Goal: Task Accomplishment & Management: Use online tool/utility

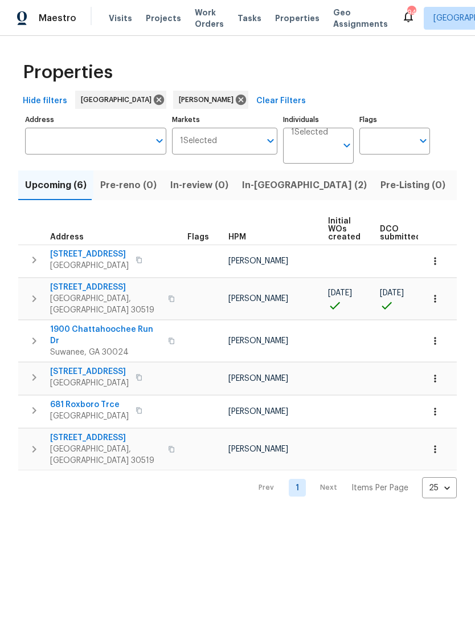
click at [199, 15] on span "Work Orders" at bounding box center [209, 18] width 29 height 23
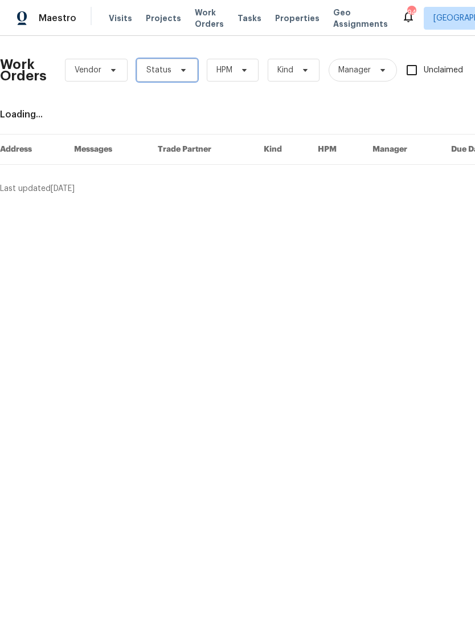
click at [188, 71] on span "Status" at bounding box center [167, 70] width 61 height 23
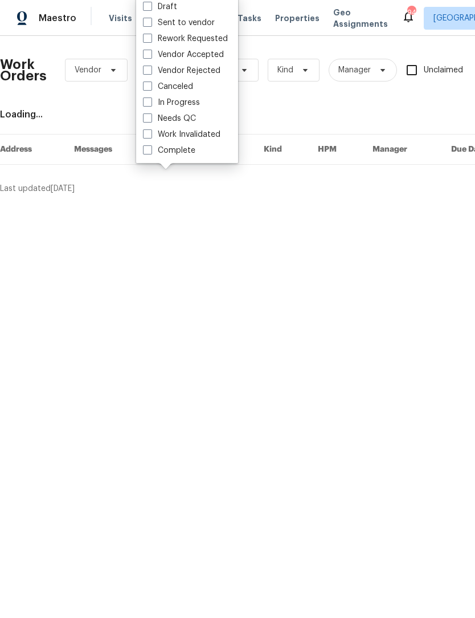
click at [146, 117] on span at bounding box center [147, 117] width 9 height 9
click at [146, 117] on input "Needs QC" at bounding box center [146, 116] width 7 height 7
checkbox input "true"
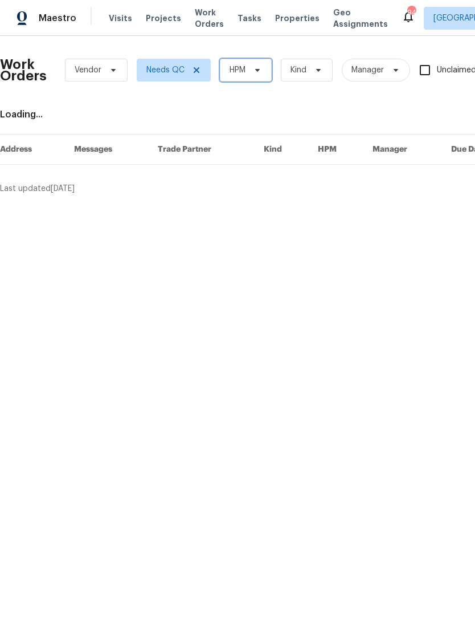
click at [258, 68] on icon at bounding box center [257, 70] width 9 height 9
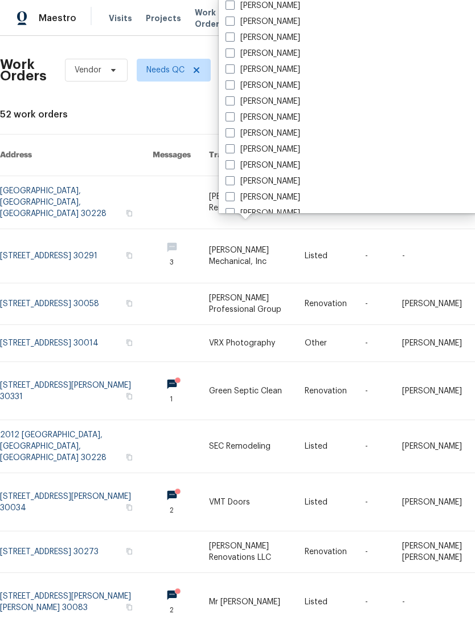
scroll to position [778, 0]
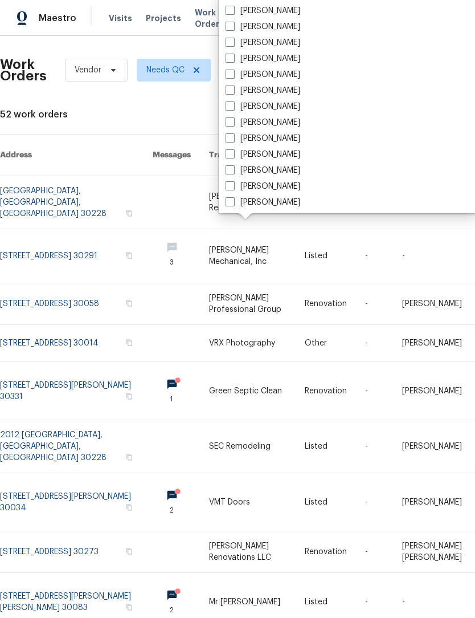
click at [238, 55] on label "[PERSON_NAME]" at bounding box center [263, 58] width 75 height 11
click at [233, 55] on input "[PERSON_NAME]" at bounding box center [229, 56] width 7 height 7
checkbox input "true"
